Goal: Information Seeking & Learning: Learn about a topic

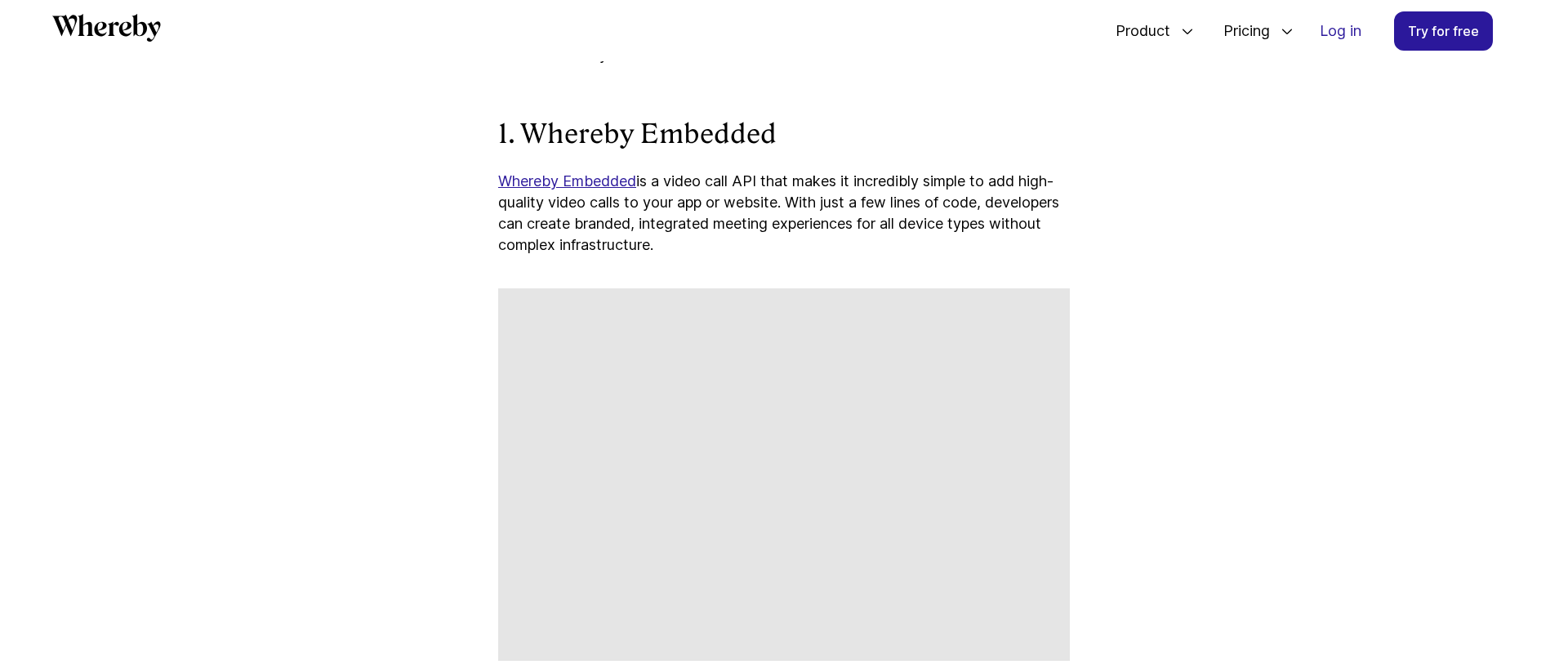
scroll to position [2243, 0]
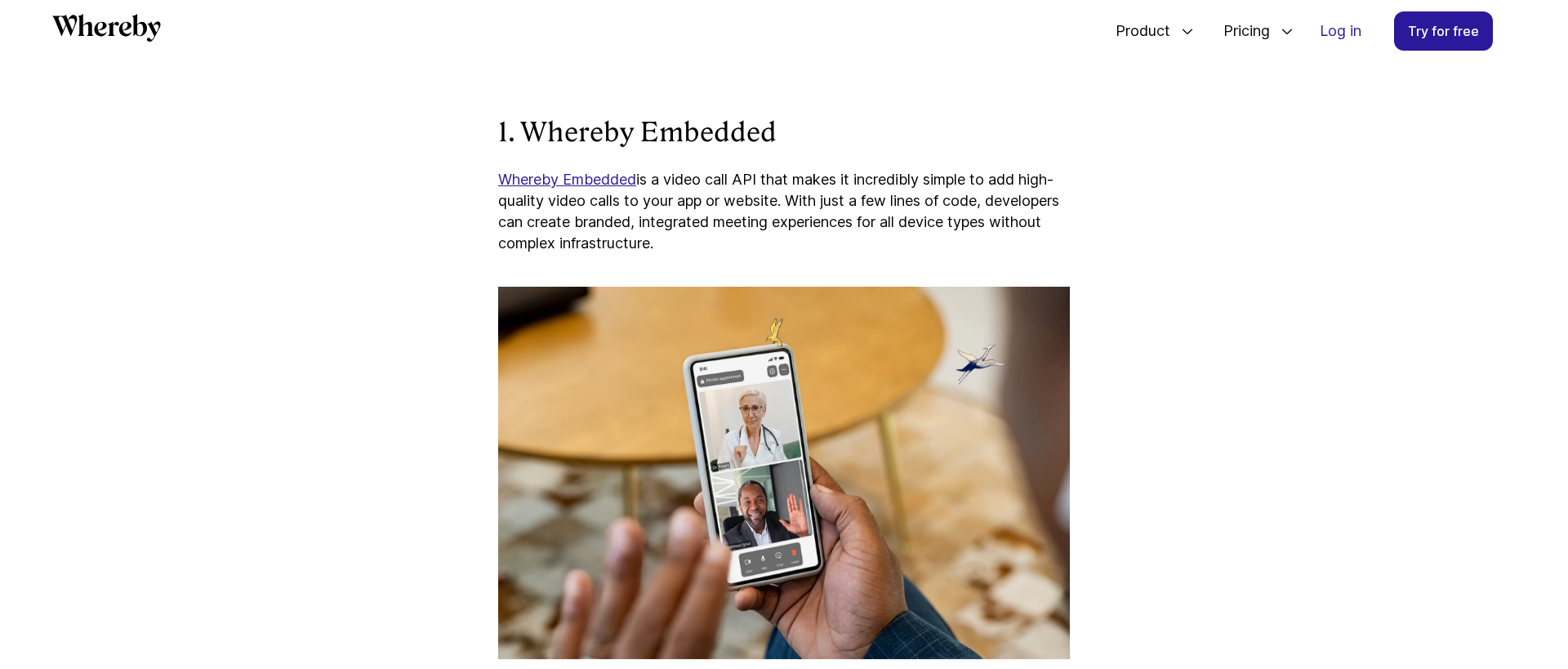
click at [651, 176] on p "Whereby Embedded is a video call API that makes it incredibly simple to add hig…" at bounding box center [784, 212] width 571 height 85
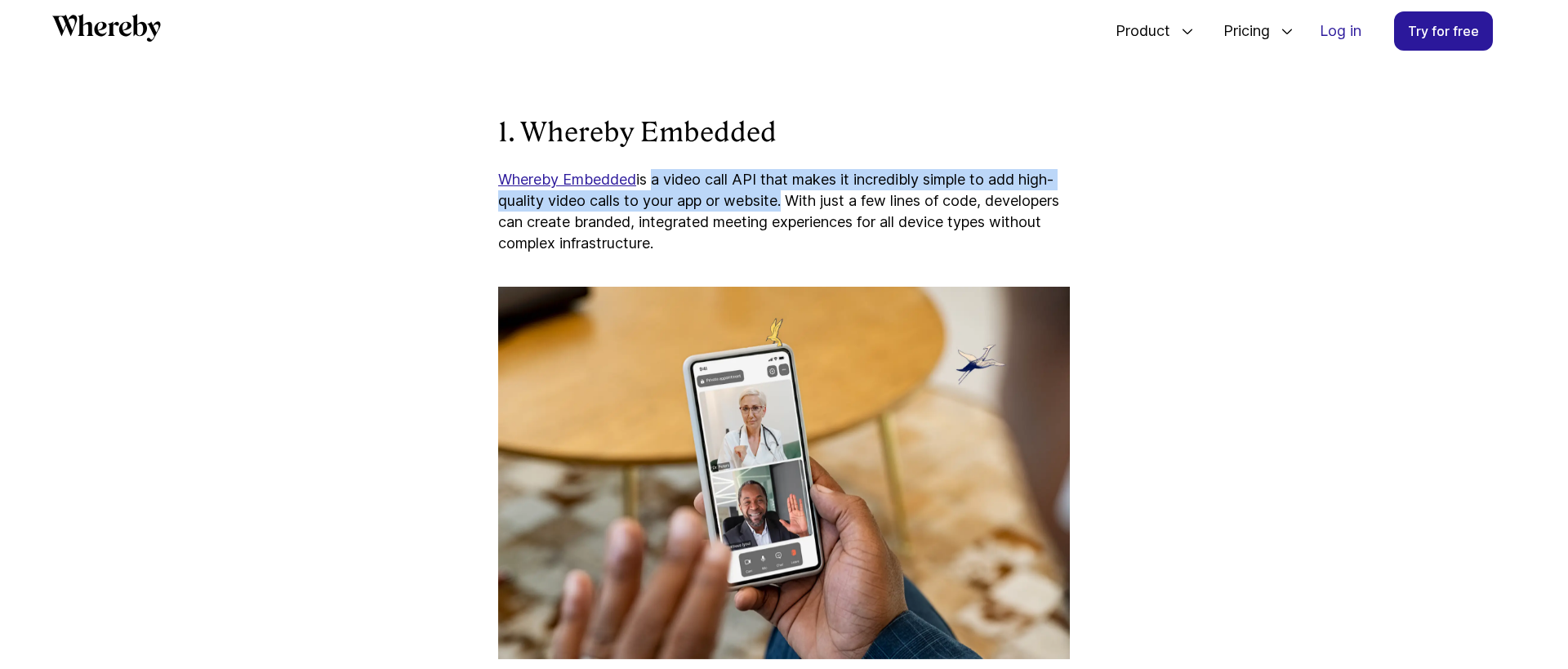
drag, startPoint x: 651, startPoint y: 176, endPoint x: 747, endPoint y: 203, distance: 99.7
click at [747, 203] on p "Whereby Embedded is a video call API that makes it incredibly simple to add hig…" at bounding box center [784, 212] width 571 height 85
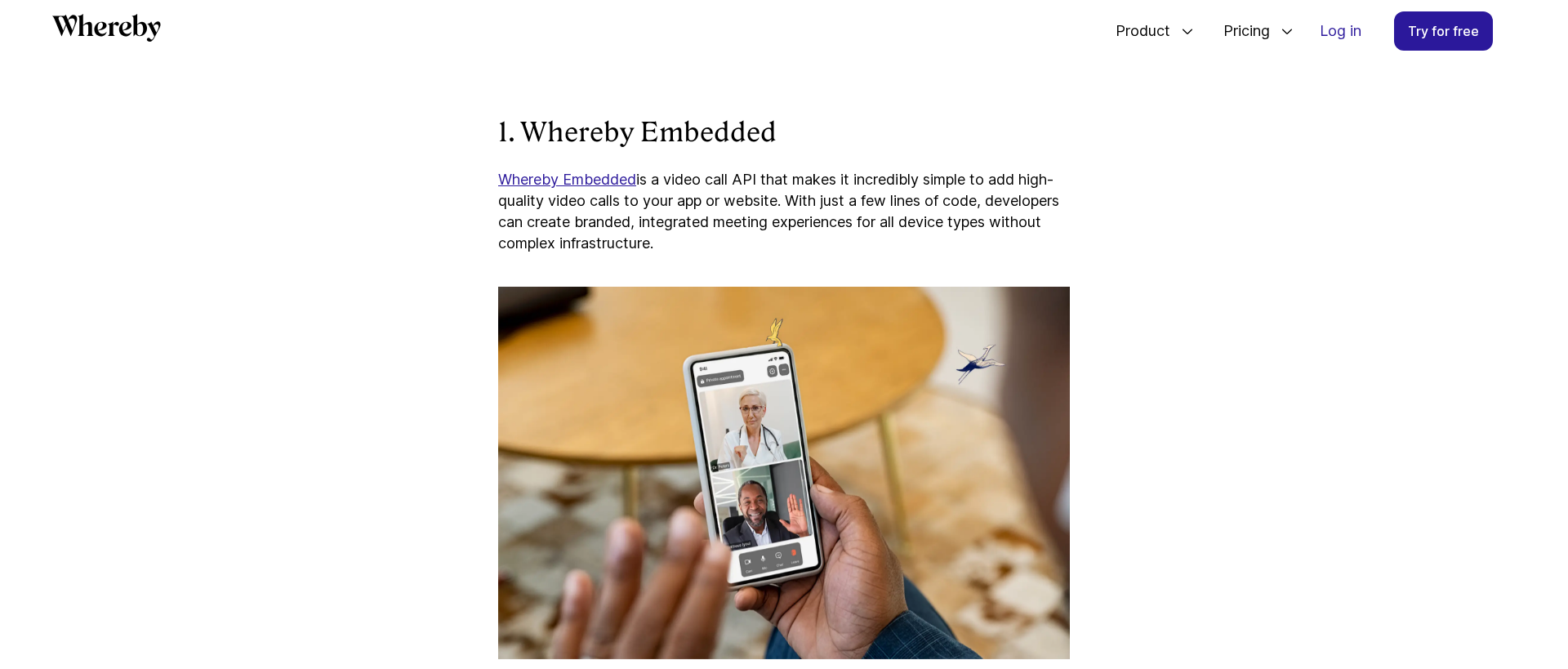
click at [821, 203] on p "Whereby Embedded is a video call API that makes it incredibly simple to add hig…" at bounding box center [784, 212] width 571 height 85
click at [504, 219] on p "Whereby Embedded is a video call API that makes it incredibly simple to add hig…" at bounding box center [784, 212] width 571 height 85
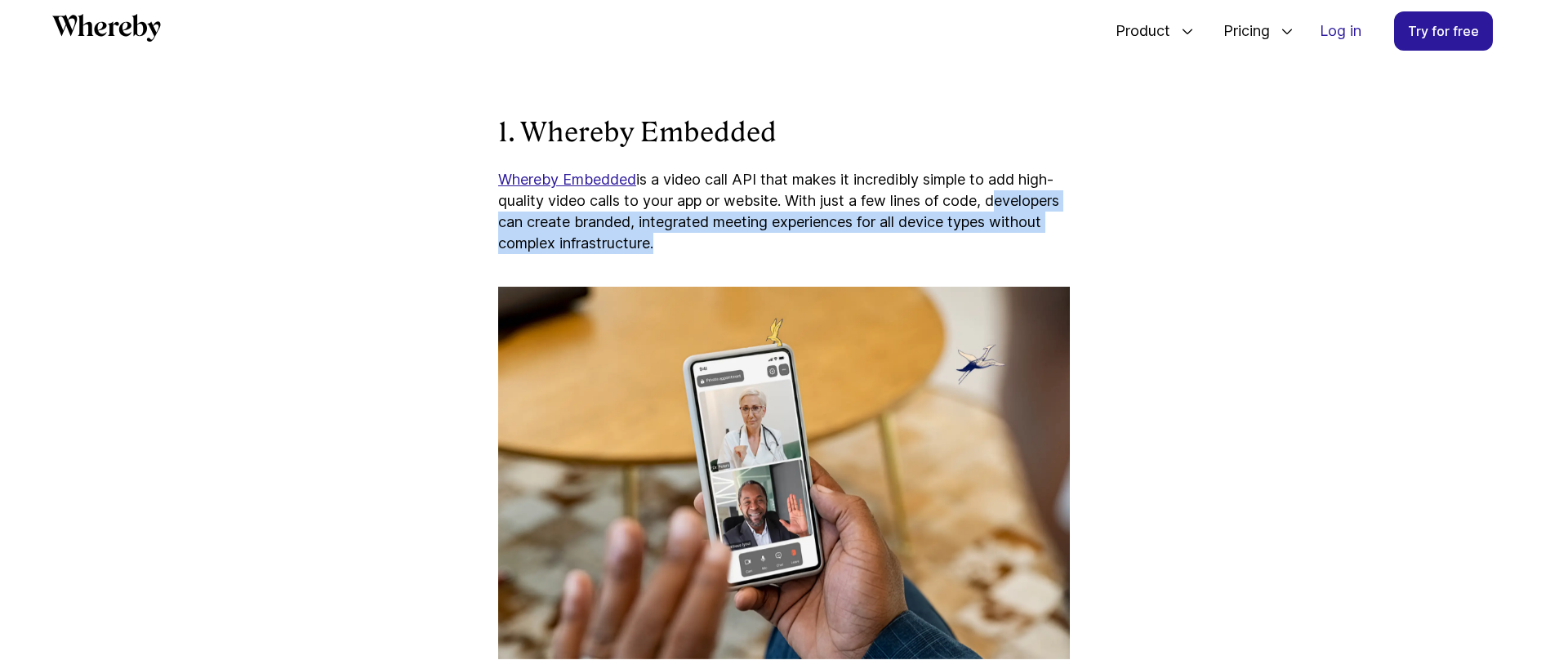
drag, startPoint x: 504, startPoint y: 219, endPoint x: 715, endPoint y: 235, distance: 211.6
click at [715, 235] on p "Whereby Embedded is a video call API that makes it incredibly simple to add hig…" at bounding box center [784, 212] width 571 height 85
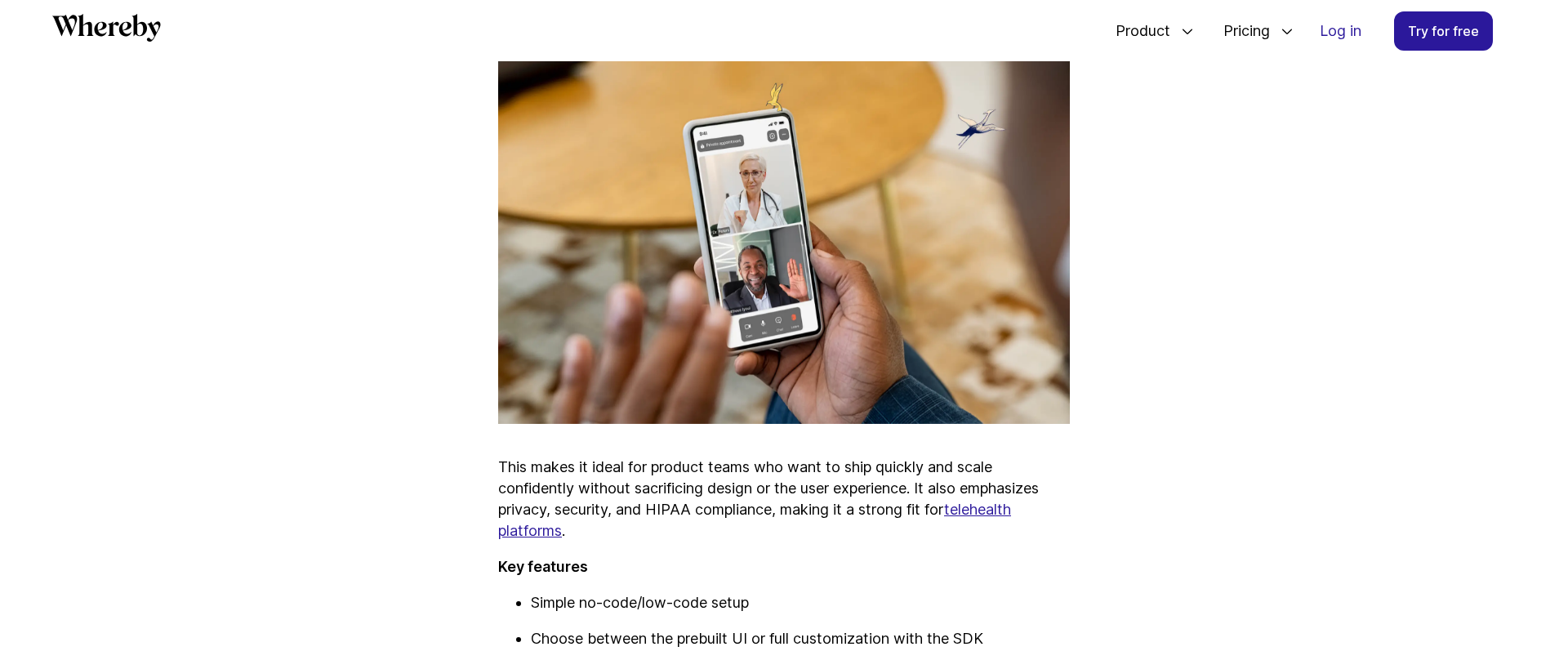
scroll to position [2549, 0]
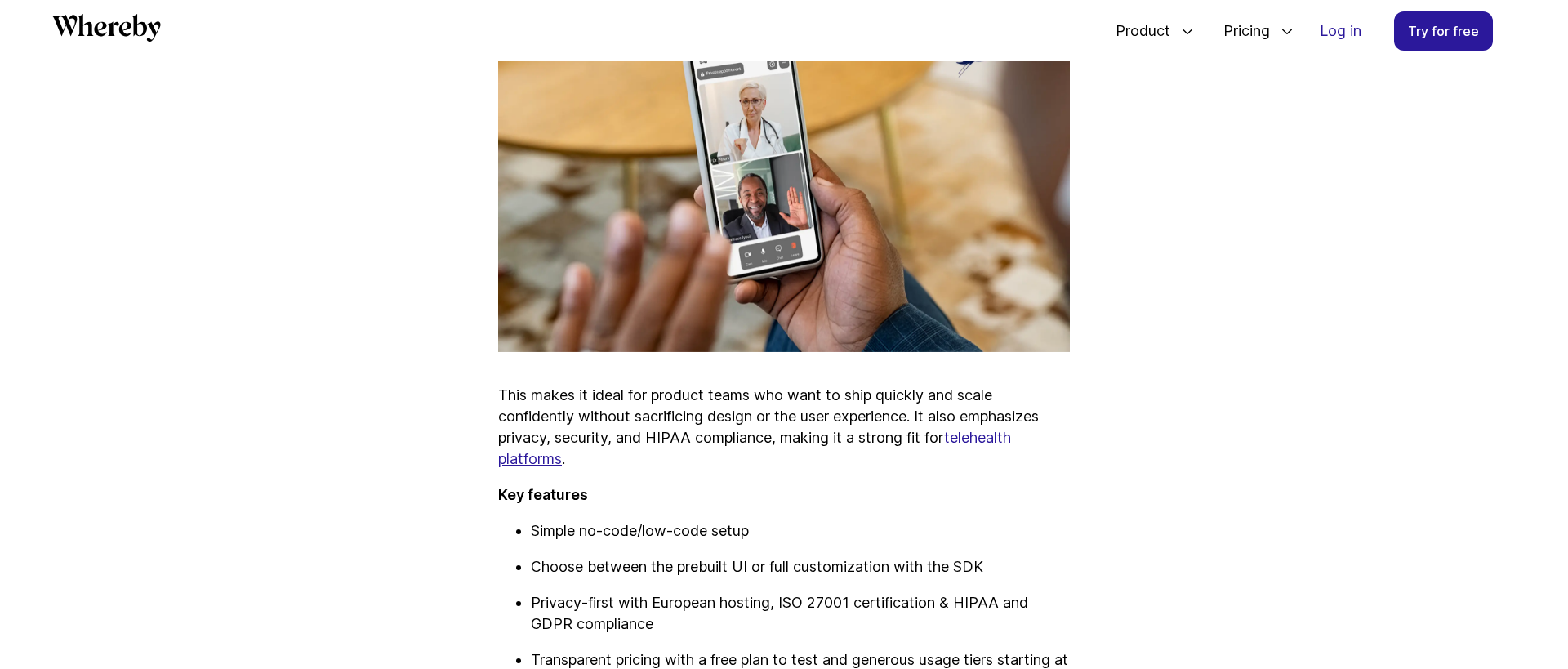
click at [503, 396] on p "This makes it ideal for product teams who want to ship quickly and scale confid…" at bounding box center [784, 427] width 571 height 85
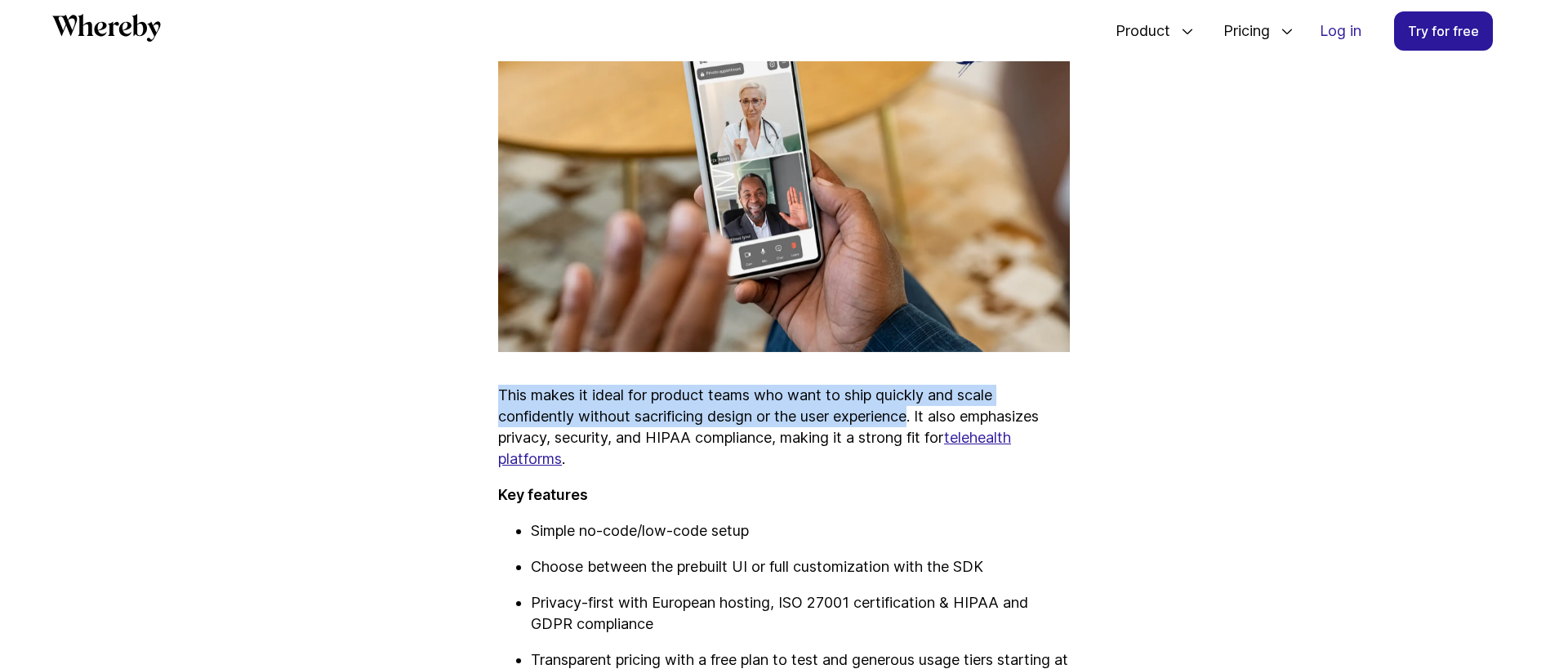
drag, startPoint x: 503, startPoint y: 396, endPoint x: 880, endPoint y: 420, distance: 377.8
click at [880, 420] on p "This makes it ideal for product teams who want to ship quickly and scale confid…" at bounding box center [784, 427] width 571 height 85
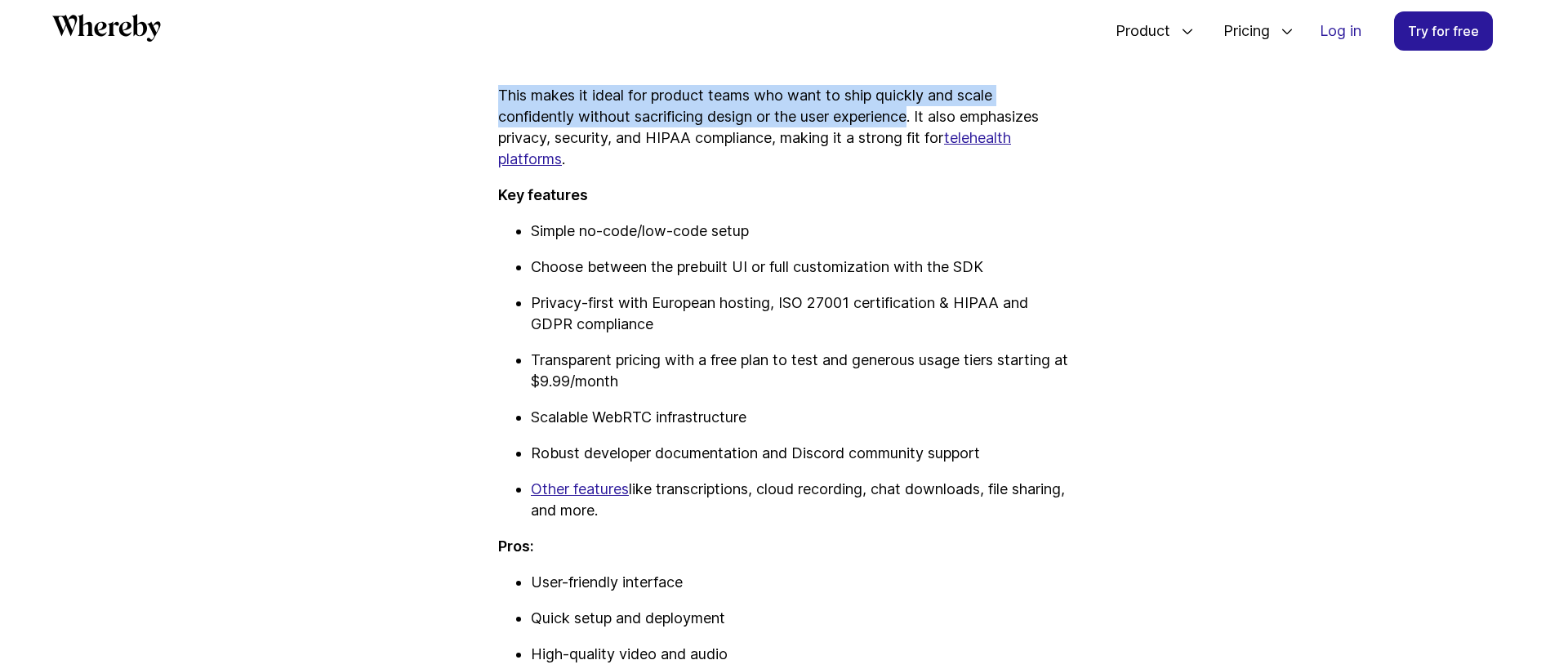
scroll to position [2881, 0]
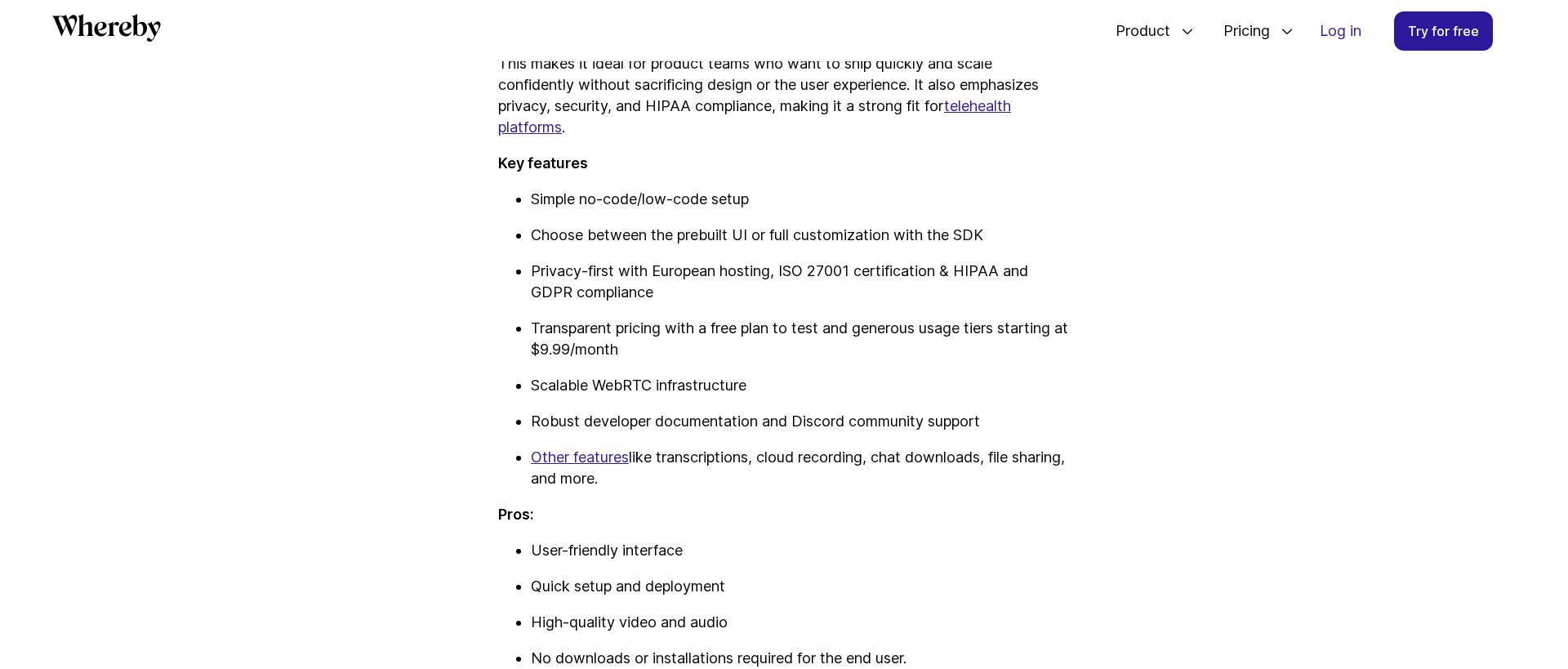
click at [537, 196] on p "Simple no-code/low-code setup" at bounding box center [800, 199] width 539 height 21
drag, startPoint x: 662, startPoint y: 200, endPoint x: 714, endPoint y: 207, distance: 52.5
click at [712, 203] on p "Simple no-code/low-code setup" at bounding box center [800, 199] width 539 height 21
click at [542, 239] on p "Choose between the prebuilt UI or full customization with the SDK" at bounding box center [800, 235] width 539 height 21
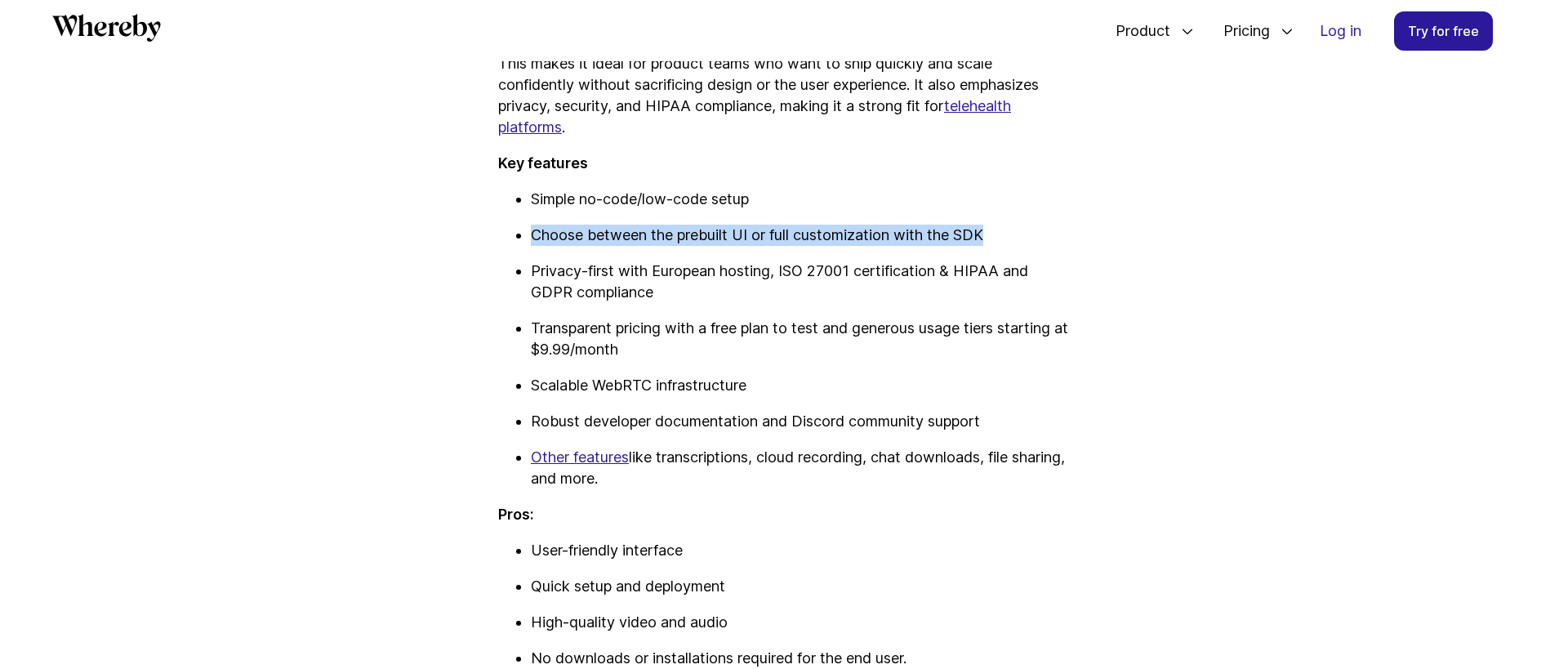
drag, startPoint x: 542, startPoint y: 239, endPoint x: 960, endPoint y: 242, distance: 418.0
click at [960, 242] on p "Choose between the prebuilt UI or full customization with the SDK" at bounding box center [800, 235] width 539 height 21
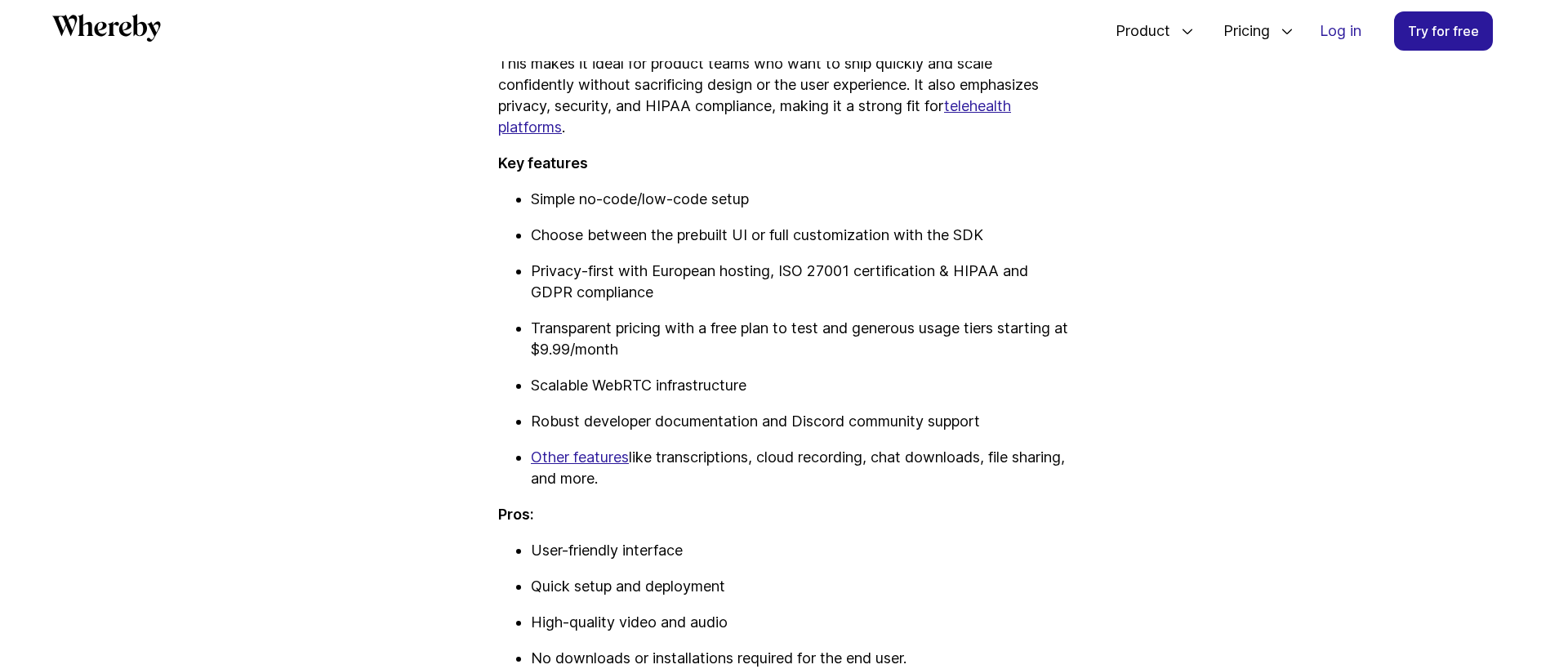
click at [533, 326] on p "Transparent pricing with a free plan to test and generous usage tiers starting …" at bounding box center [800, 339] width 539 height 43
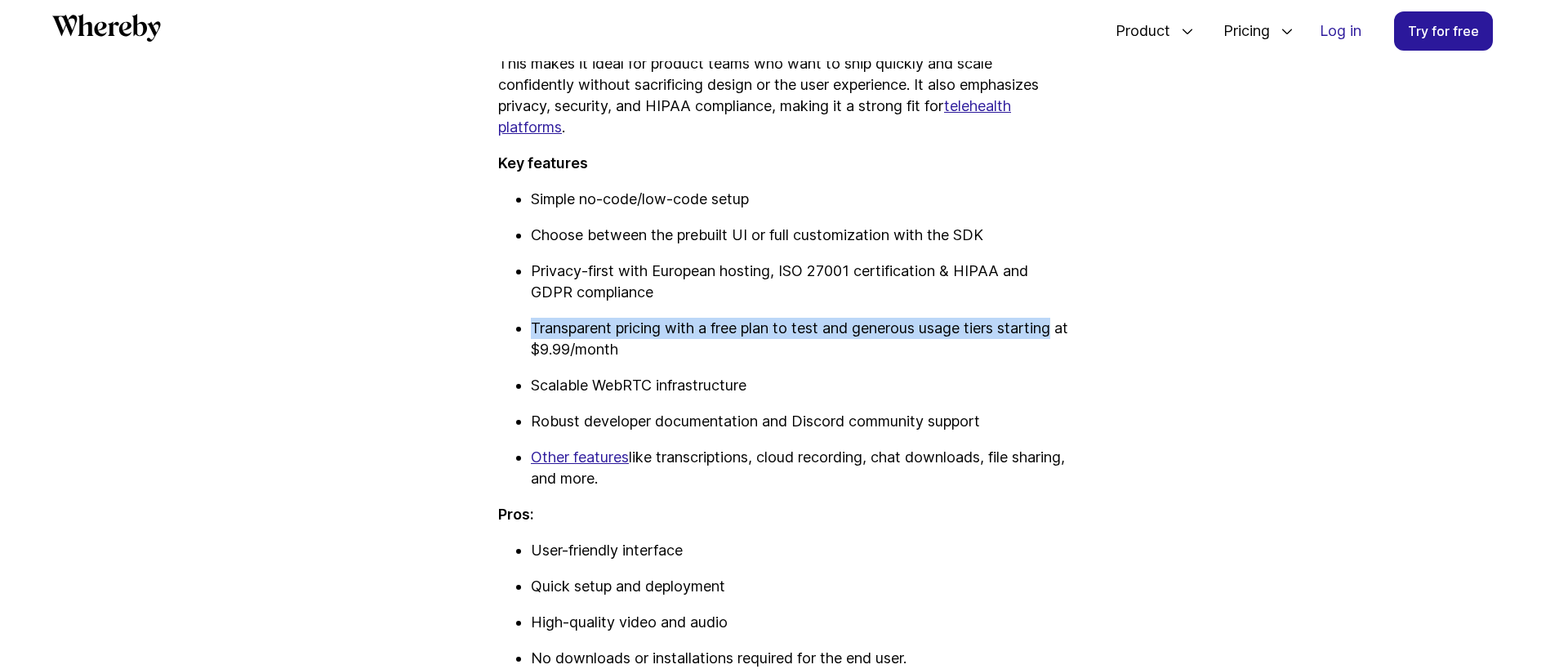
drag, startPoint x: 533, startPoint y: 326, endPoint x: 1018, endPoint y: 334, distance: 485.1
click at [1039, 328] on p "Transparent pricing with a free plan to test and generous usage tiers starting …" at bounding box center [800, 339] width 539 height 43
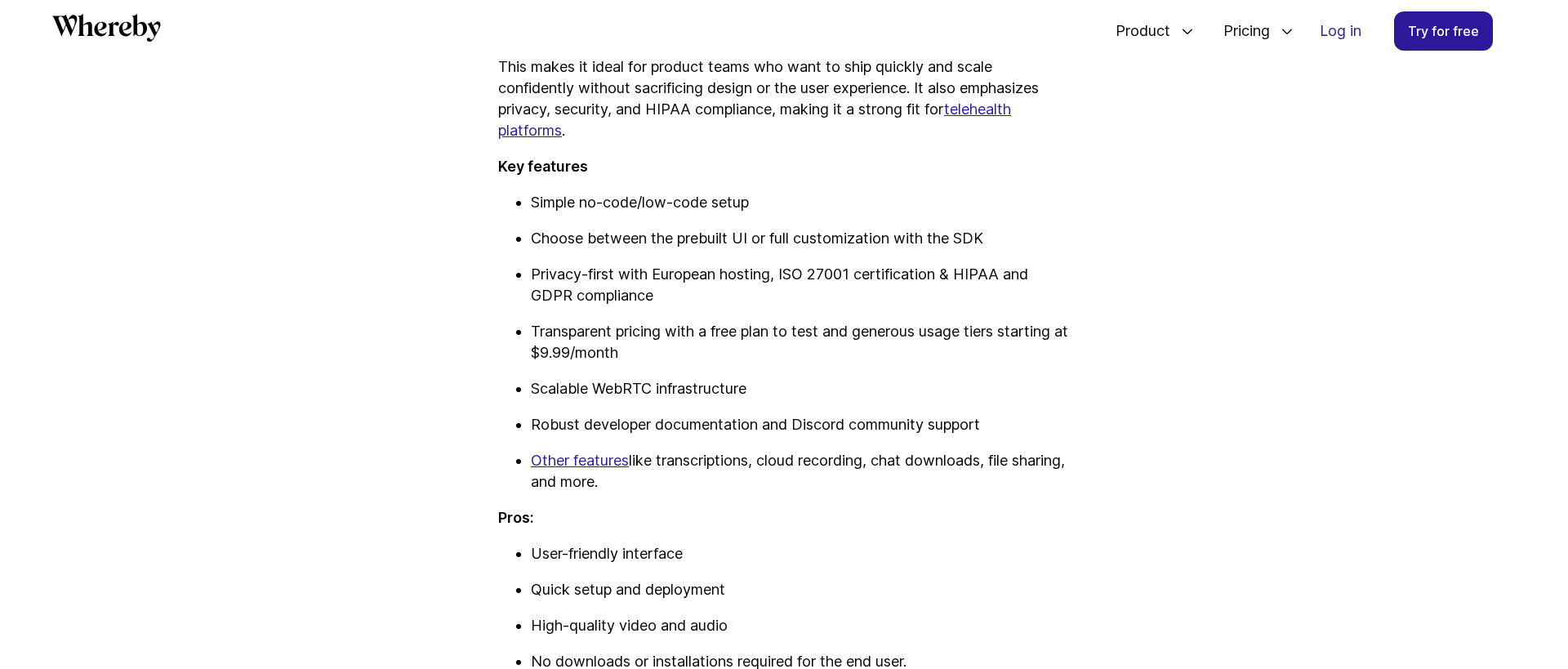
click at [528, 394] on ul "Simple no-code/low-code setup Choose between the prebuilt UI or full customizat…" at bounding box center [784, 342] width 571 height 300
drag, startPoint x: 528, startPoint y: 394, endPoint x: 778, endPoint y: 393, distance: 250.0
click at [765, 393] on ul "Simple no-code/low-code setup Choose between the prebuilt UI or full customizat…" at bounding box center [784, 342] width 571 height 300
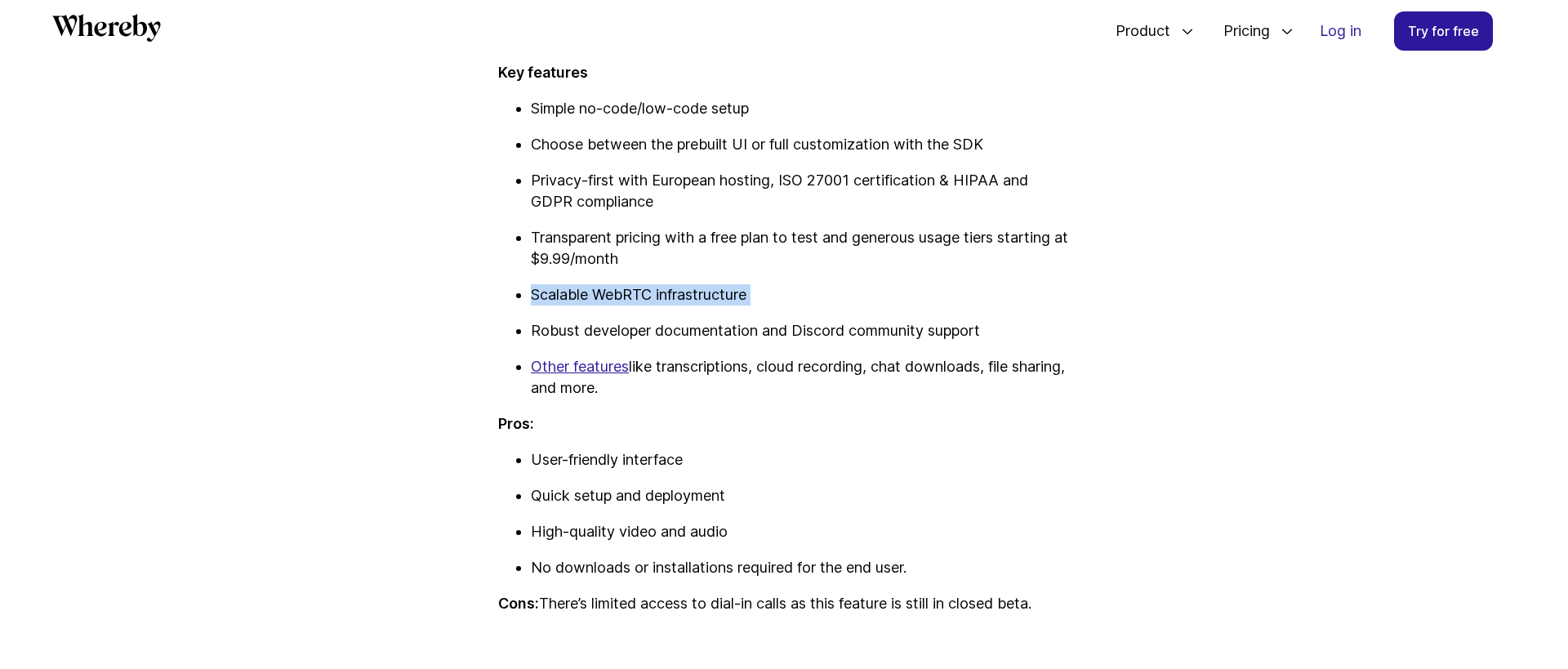
scroll to position [2981, 0]
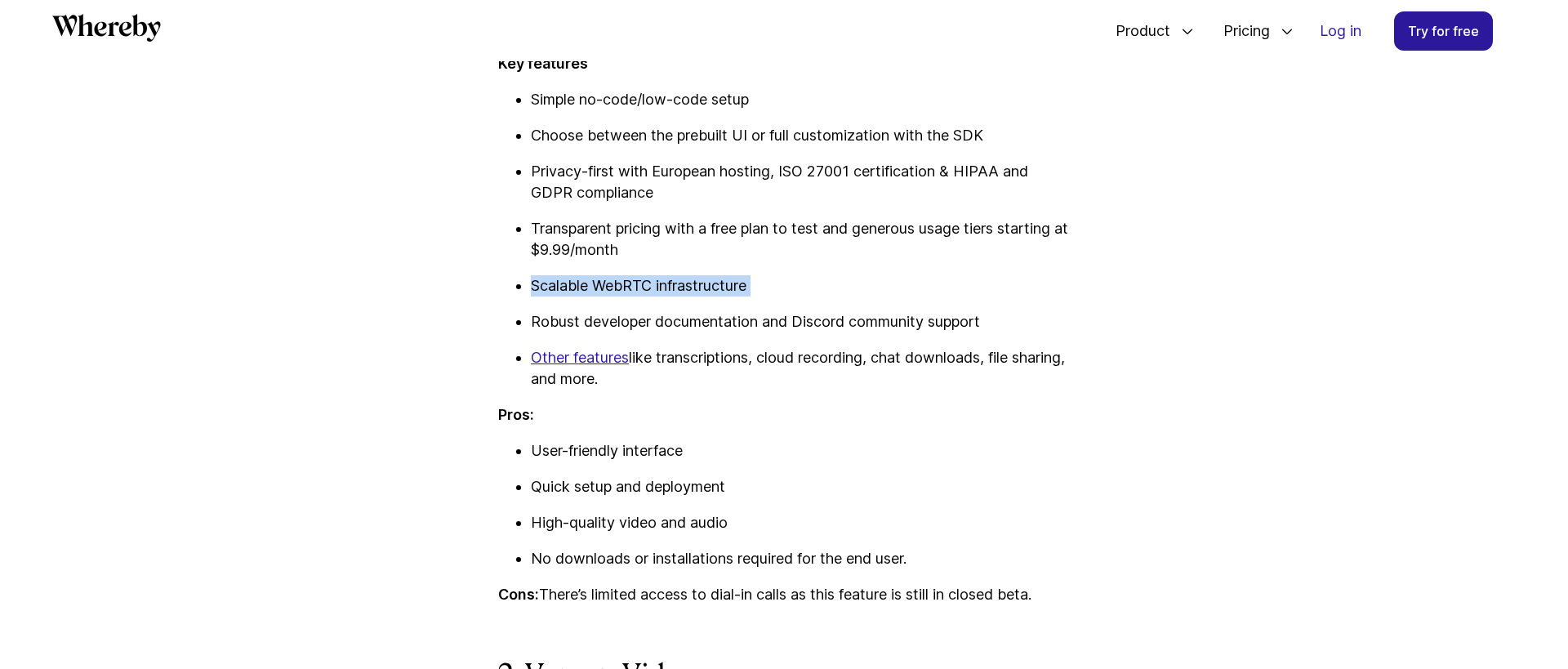
click at [534, 317] on p "Robust developer documentation and Discord community support" at bounding box center [800, 322] width 539 height 21
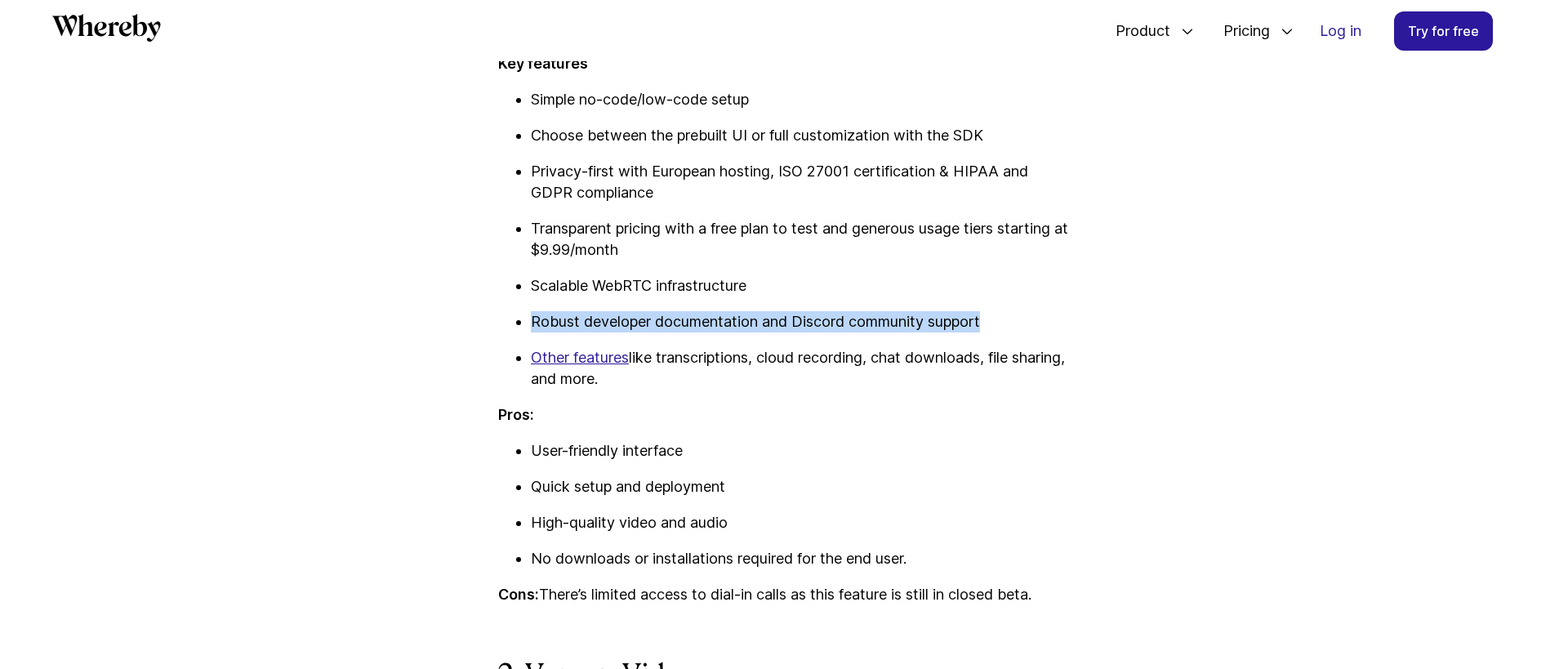
drag, startPoint x: 534, startPoint y: 317, endPoint x: 1024, endPoint y: 329, distance: 490.1
click at [1015, 326] on p "Robust developer documentation and Discord community support" at bounding box center [800, 322] width 539 height 21
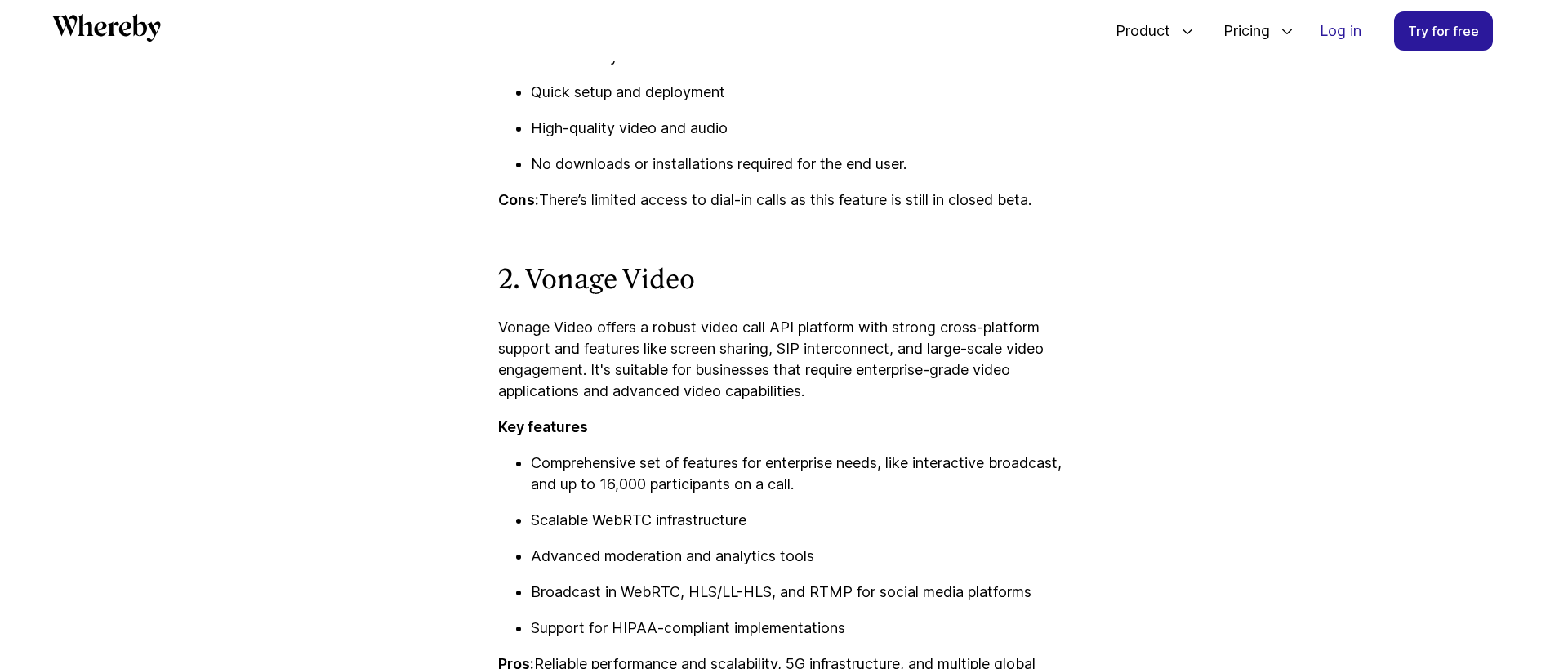
scroll to position [3514, 0]
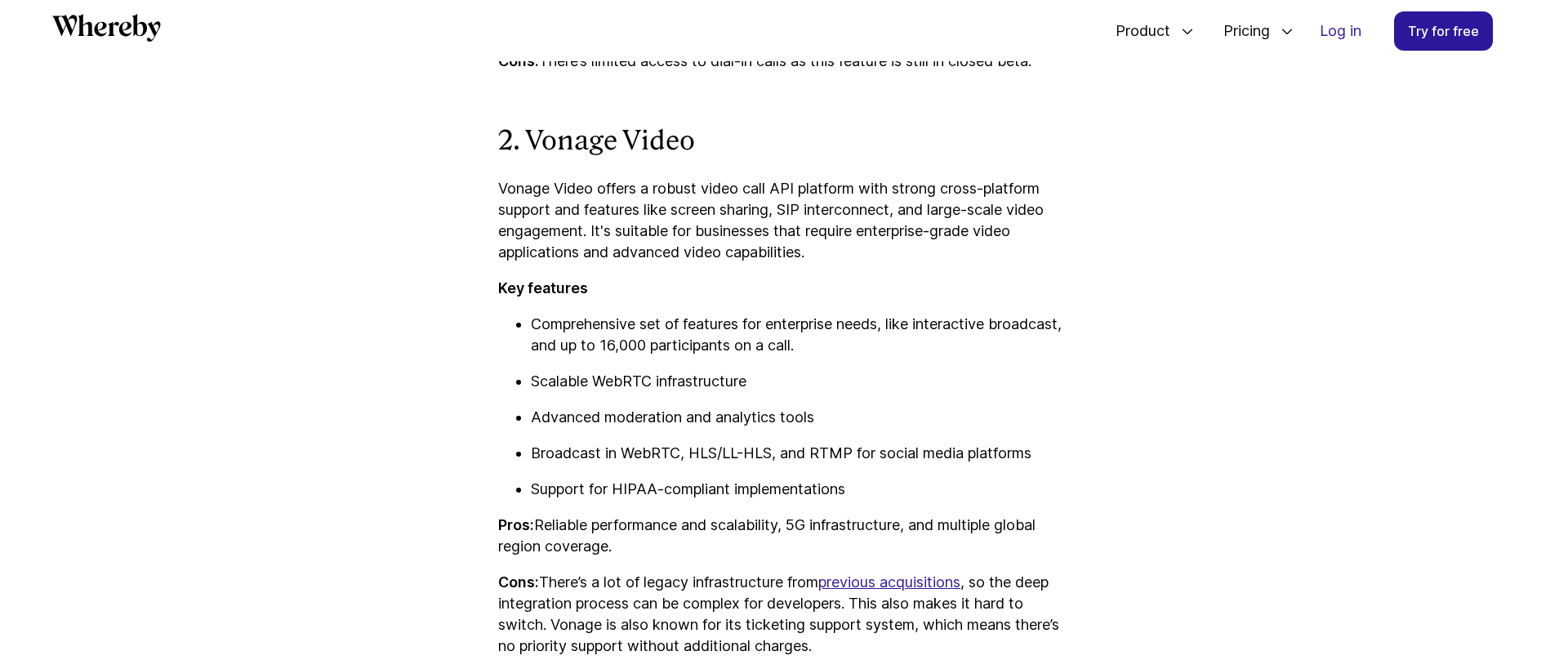
click at [669, 189] on p "Vonage Video offers a robust video call API platform with strong cross-platform…" at bounding box center [784, 221] width 571 height 85
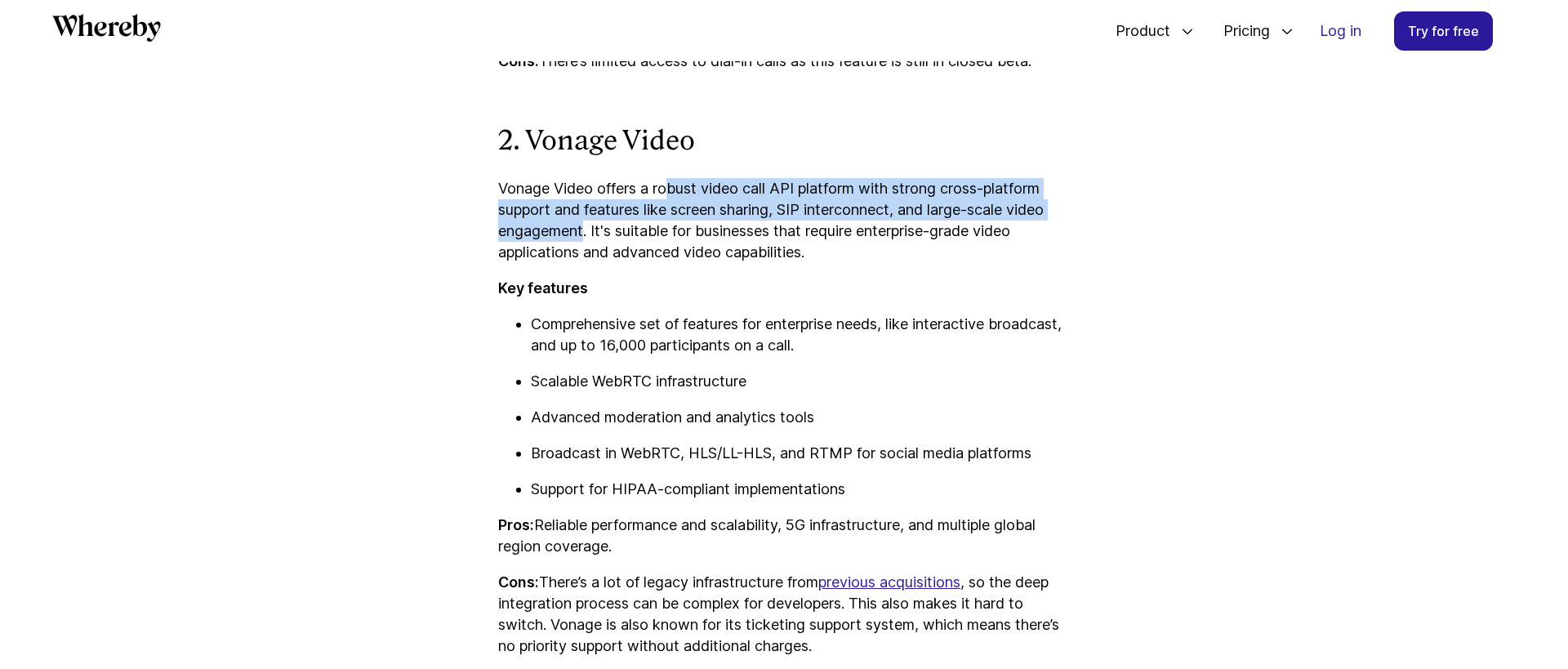
drag, startPoint x: 669, startPoint y: 189, endPoint x: 584, endPoint y: 235, distance: 96.6
click at [584, 235] on p "Vonage Video offers a robust video call API platform with strong cross-platform…" at bounding box center [784, 221] width 571 height 85
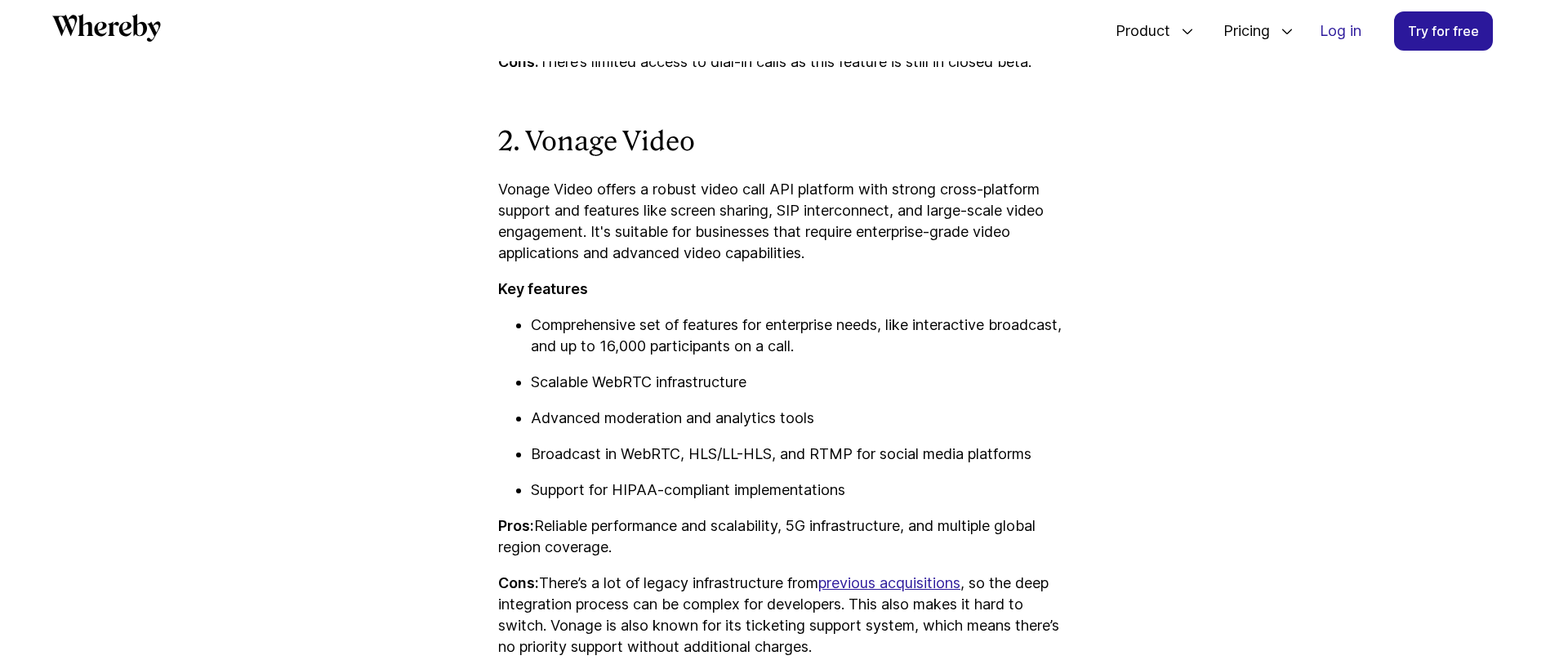
drag, startPoint x: 492, startPoint y: 250, endPoint x: 893, endPoint y: 222, distance: 402.0
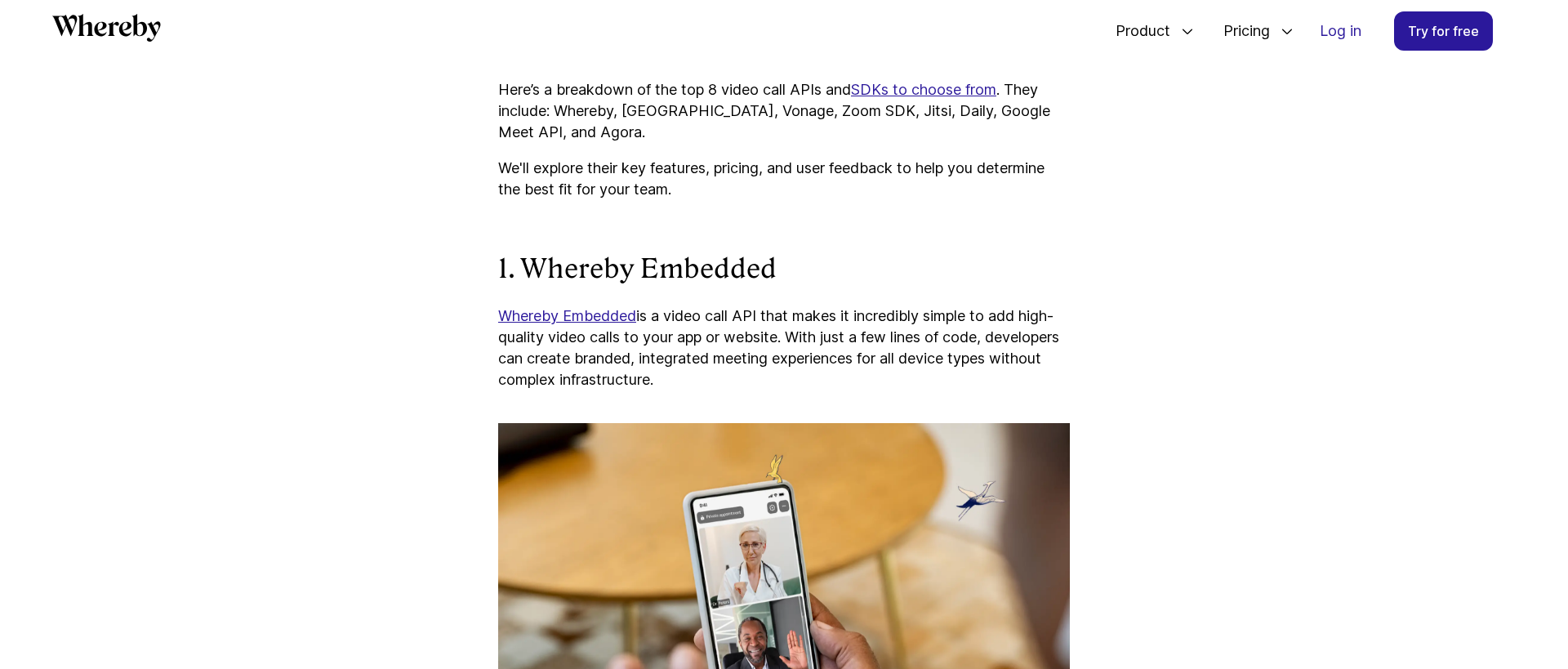
scroll to position [2064, 0]
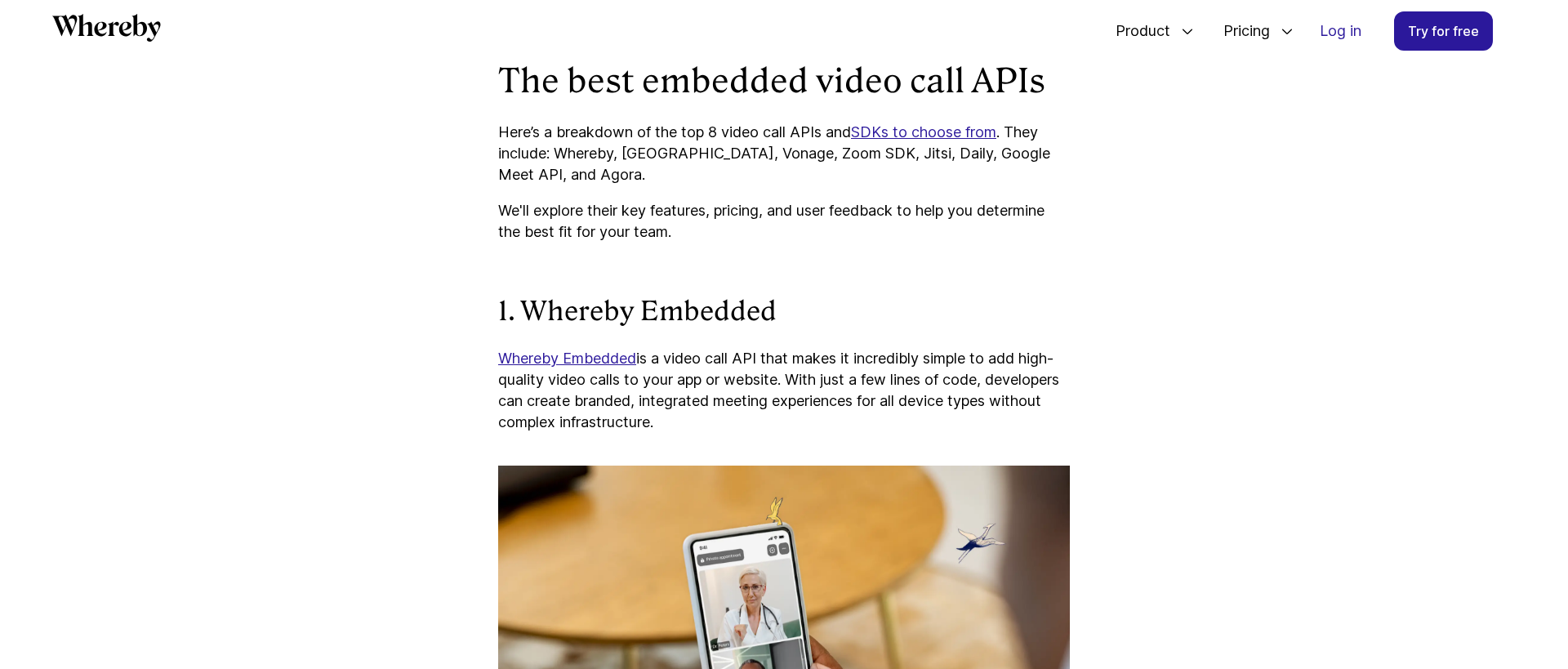
click at [560, 306] on strong "1. Whereby Embedded" at bounding box center [637, 311] width 278 height 31
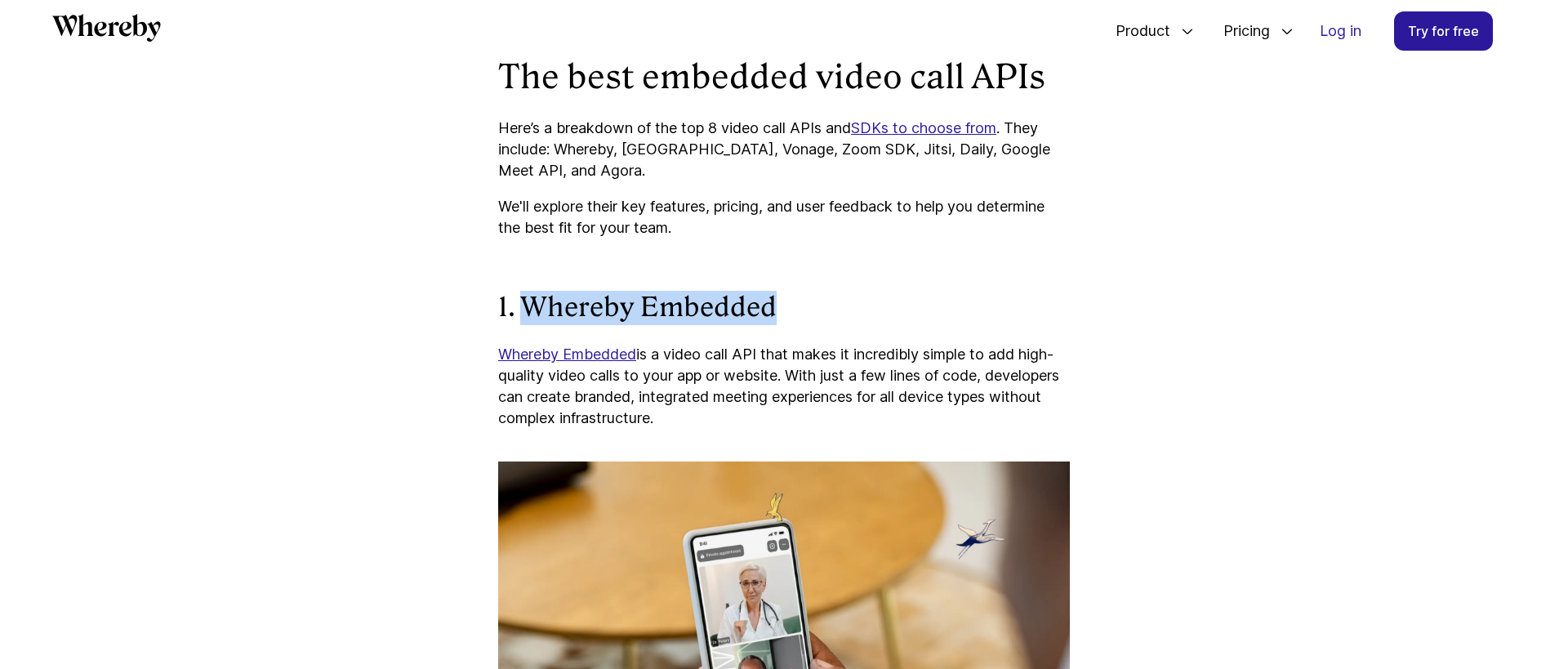
drag, startPoint x: 560, startPoint y: 306, endPoint x: 668, endPoint y: 314, distance: 108.3
click at [666, 315] on strong "1. Whereby Embedded" at bounding box center [637, 307] width 278 height 31
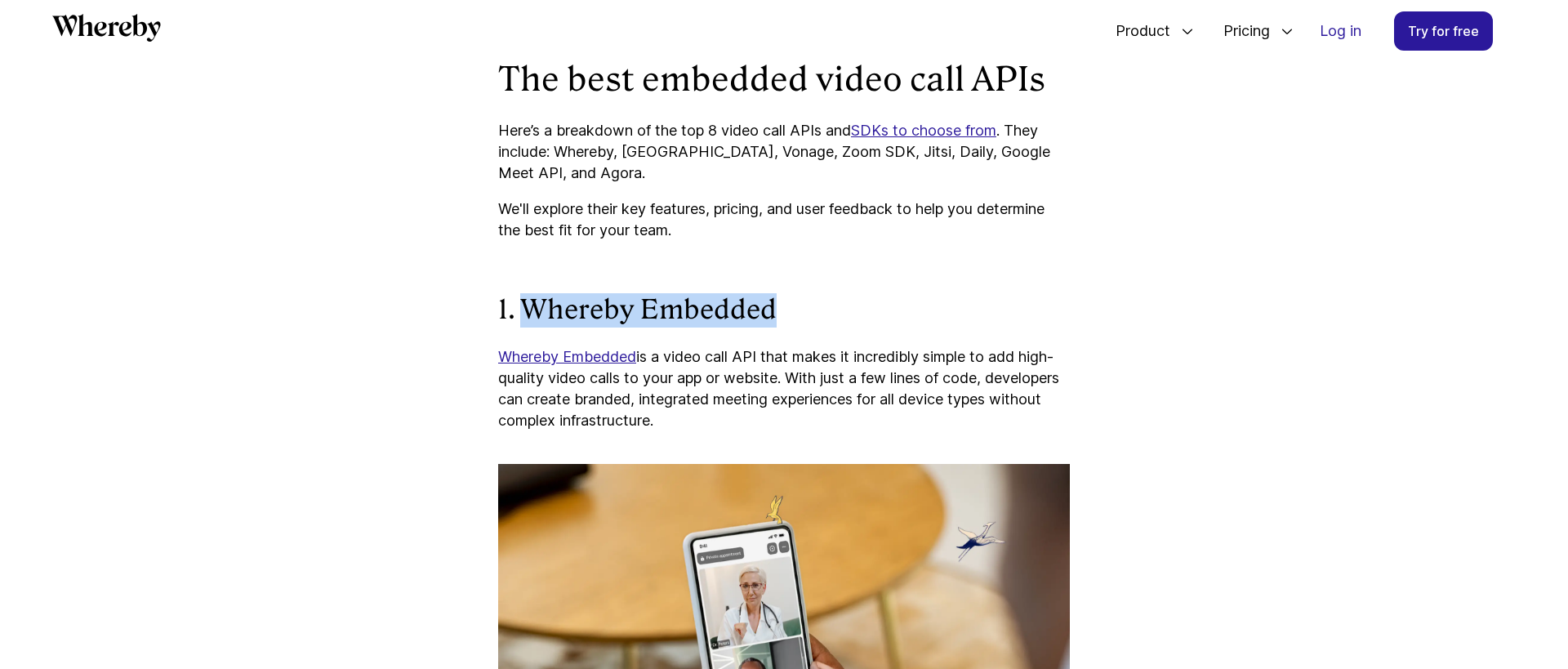
click at [604, 357] on link "Whereby Embedded" at bounding box center [567, 356] width 138 height 18
